Goal: Task Accomplishment & Management: Manage account settings

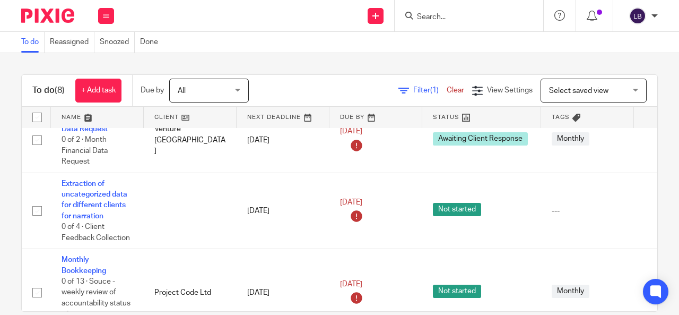
scroll to position [21, 0]
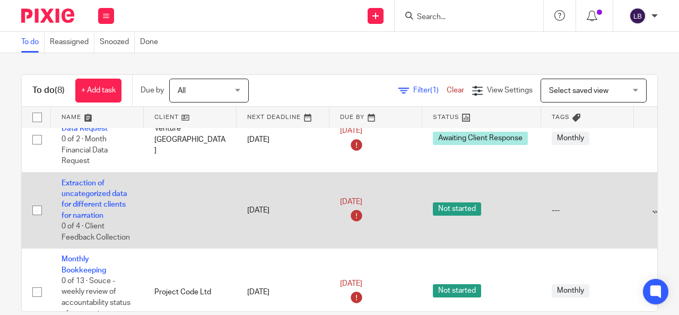
click at [458, 209] on span "Not started" at bounding box center [457, 208] width 48 height 13
click at [92, 190] on link "Extraction of uncategorized data for different clients for narration" at bounding box center [95, 199] width 66 height 40
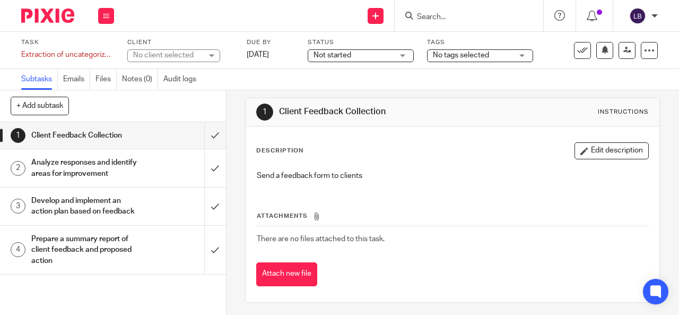
scroll to position [11, 0]
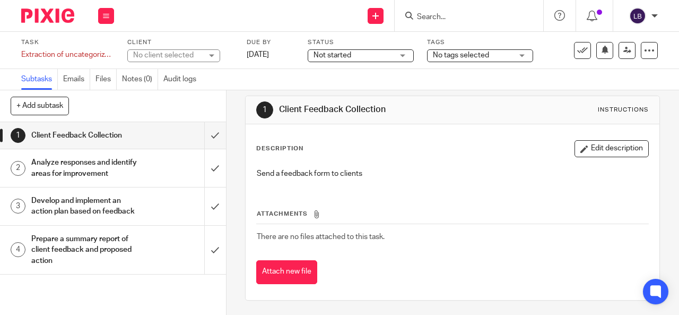
click at [402, 58] on div "Not started Not started" at bounding box center [361, 55] width 106 height 13
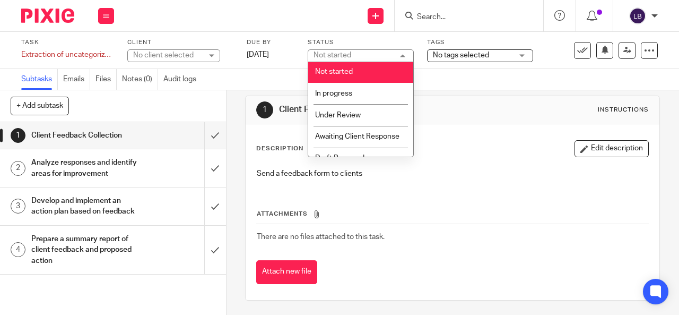
scroll to position [0, 0]
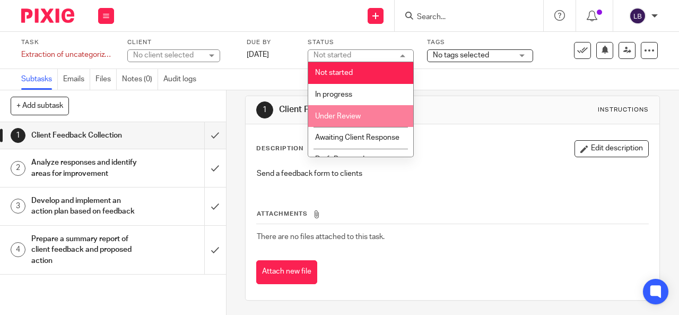
click at [345, 113] on span "Under Review" at bounding box center [338, 115] width 46 height 7
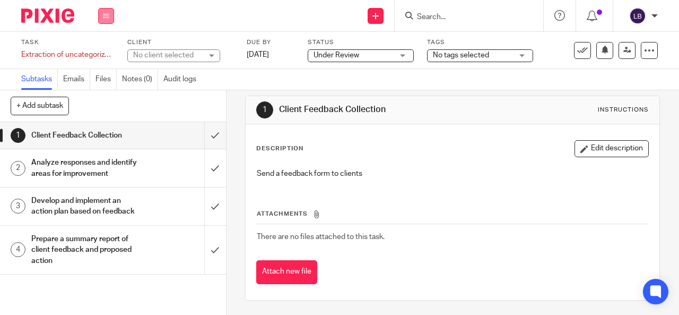
click at [102, 12] on button at bounding box center [106, 16] width 16 height 16
click at [102, 48] on link "Work" at bounding box center [101, 49] width 19 height 7
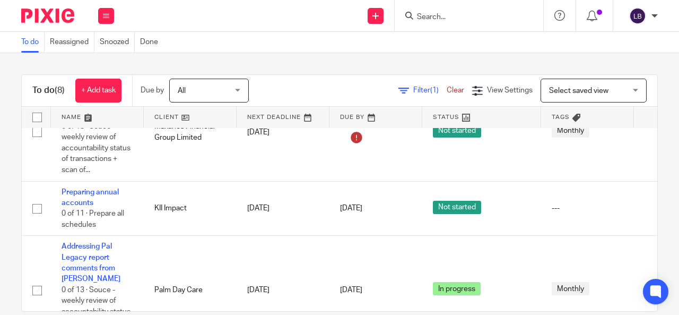
scroll to position [274, 0]
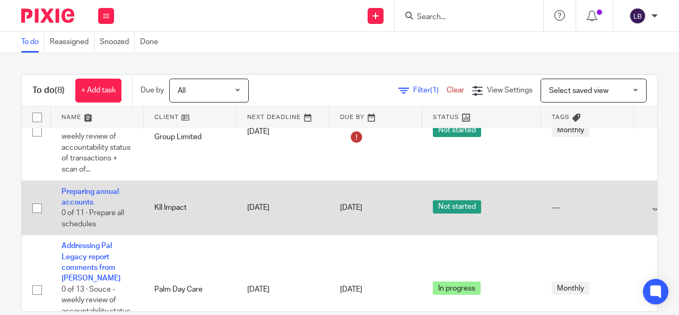
click at [455, 205] on span "Not started" at bounding box center [457, 206] width 48 height 13
click at [79, 190] on link "Preparing annual accounts" at bounding box center [90, 197] width 57 height 18
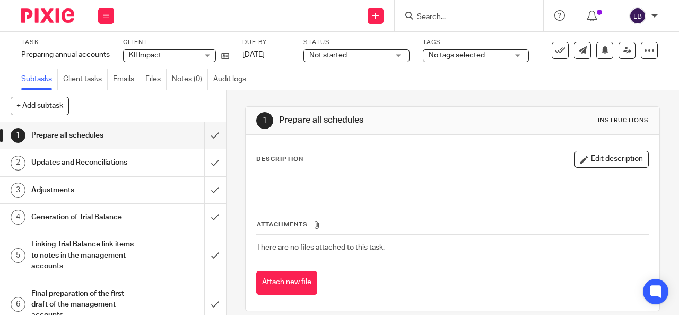
click at [397, 55] on div "Not started Not started" at bounding box center [356, 55] width 106 height 13
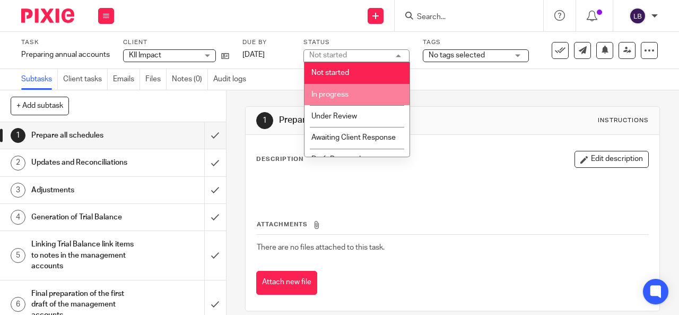
click at [340, 95] on span "In progress" at bounding box center [329, 94] width 37 height 7
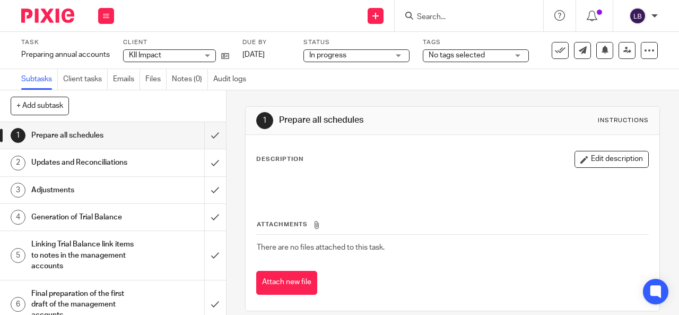
scroll to position [28, 0]
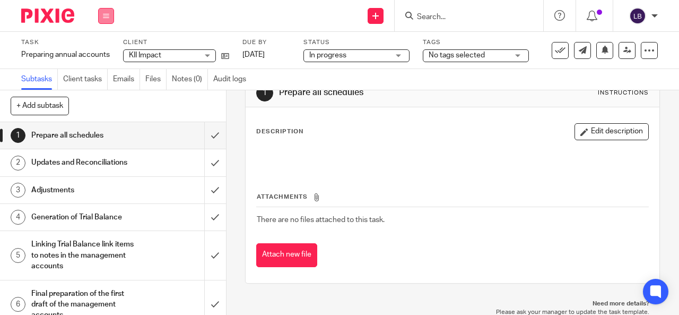
click at [105, 12] on button at bounding box center [106, 16] width 16 height 16
click at [101, 50] on link "Work" at bounding box center [101, 49] width 19 height 7
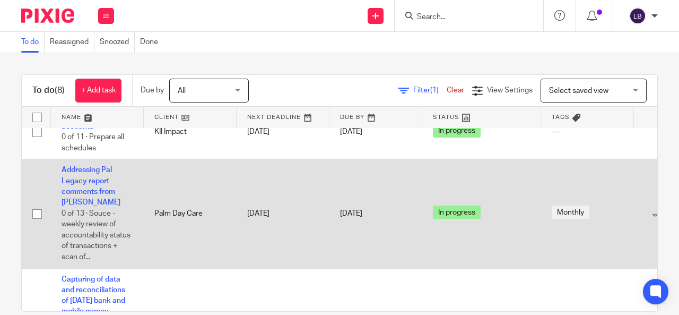
scroll to position [350, 94]
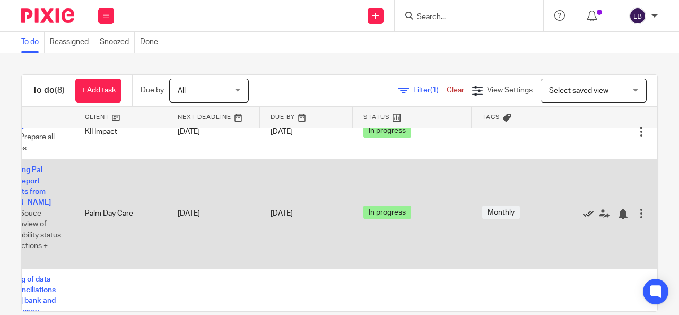
click at [583, 214] on icon at bounding box center [588, 213] width 11 height 11
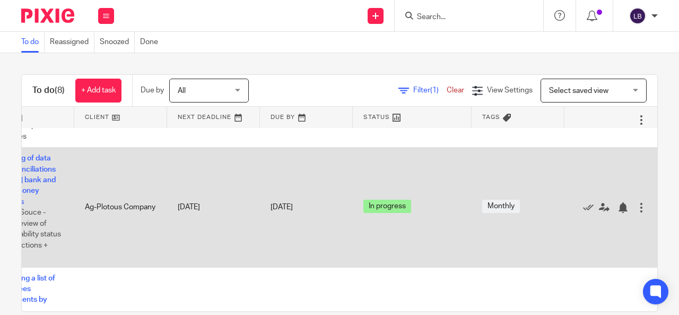
scroll to position [362, 72]
click at [586, 205] on icon at bounding box center [588, 207] width 11 height 11
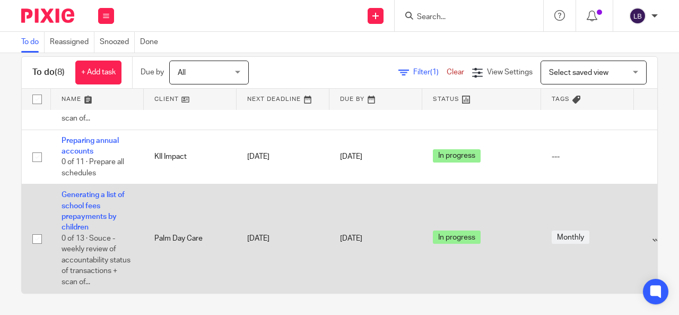
scroll to position [314, 94]
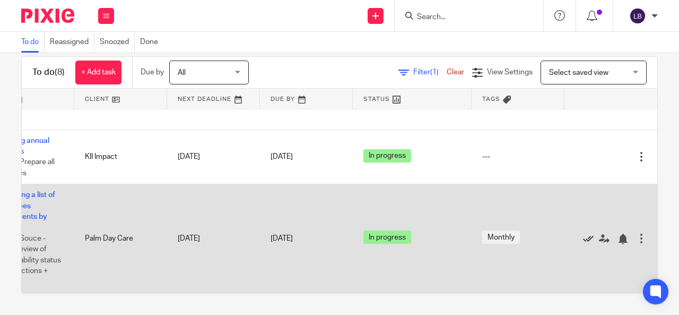
click at [583, 233] on icon at bounding box center [588, 238] width 11 height 11
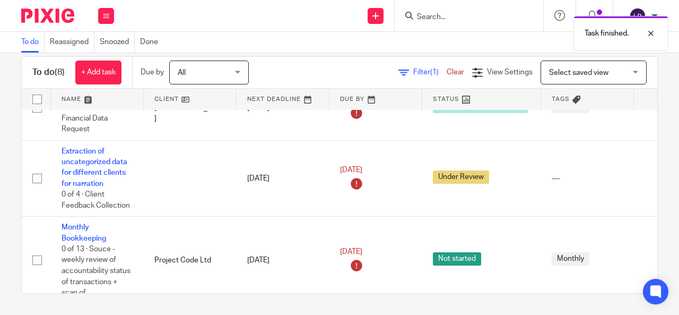
scroll to position [0, 0]
